Goal: Transaction & Acquisition: Purchase product/service

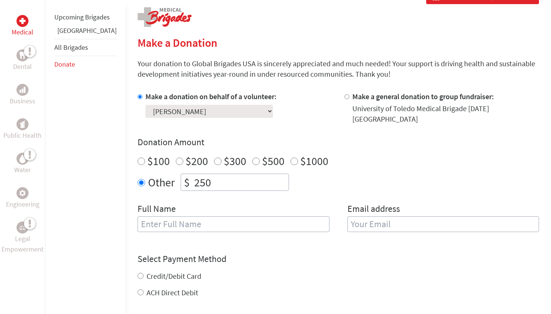
scroll to position [151, 0]
type input "[PERSON_NAME]"
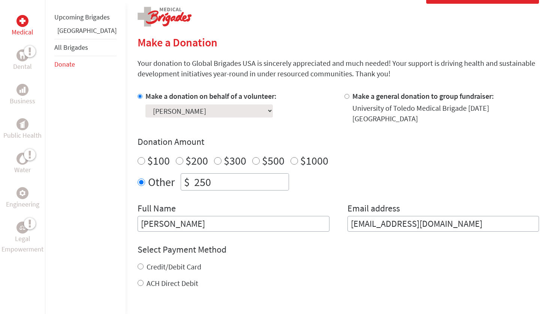
click at [449, 218] on input "[EMAIL_ADDRESS][DOMAIN_NAME]" at bounding box center [443, 224] width 192 height 16
type input "[EMAIL_ADDRESS][DOMAIN_NAME]"
click at [419, 154] on div "$100 $200 $300 $500 $1000" at bounding box center [337, 160] width 401 height 13
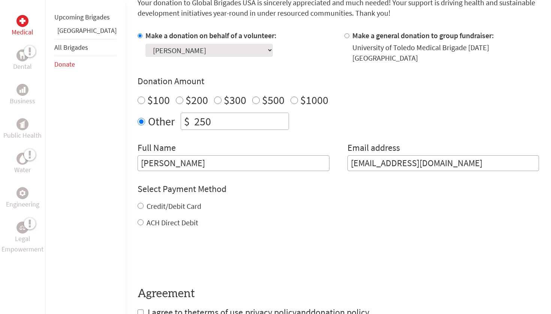
scroll to position [219, 0]
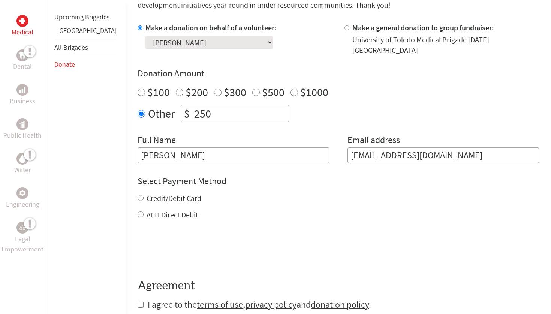
click at [150, 194] on label "Credit/Debit Card" at bounding box center [173, 198] width 55 height 9
click at [143, 195] on input "Credit/Debit Card" at bounding box center [140, 198] width 6 height 6
radio input "true"
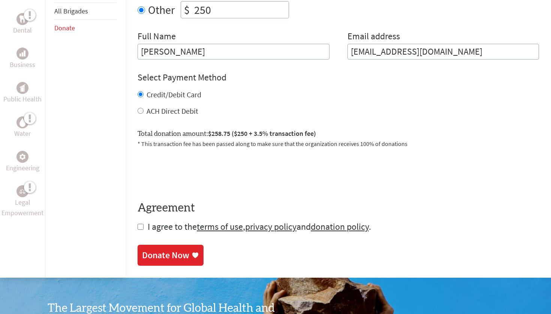
scroll to position [325, 0]
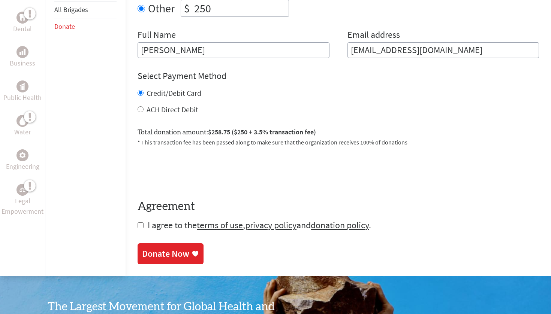
click at [137, 217] on form "Make a donation on behalf of a volunteer: Select a volunteer... [PERSON_NAME] […" at bounding box center [337, 74] width 401 height 314
click at [137, 222] on input "checkbox" at bounding box center [140, 225] width 6 height 6
checkbox input "true"
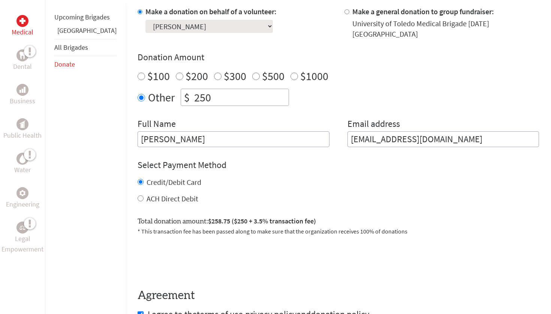
scroll to position [239, 0]
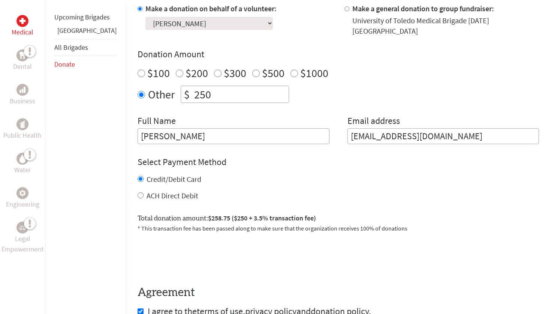
click at [287, 115] on div "Full Name [PERSON_NAME]" at bounding box center [233, 129] width 192 height 29
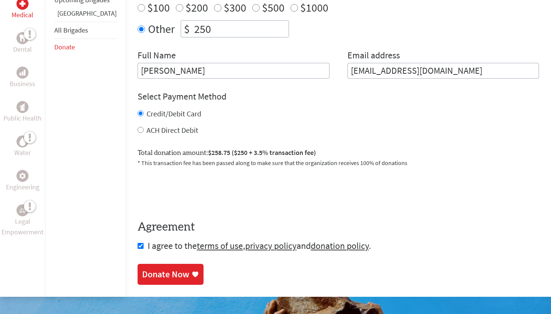
scroll to position [314, 0]
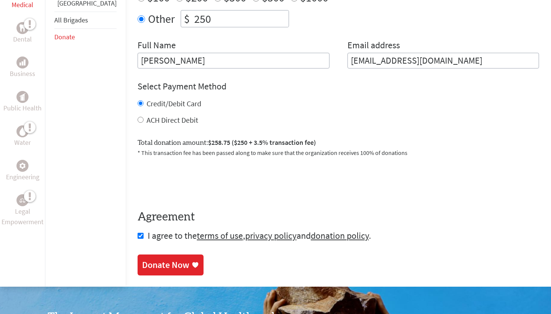
click at [192, 263] on icon at bounding box center [195, 266] width 6 height 6
